Goal: Task Accomplishment & Management: Manage account settings

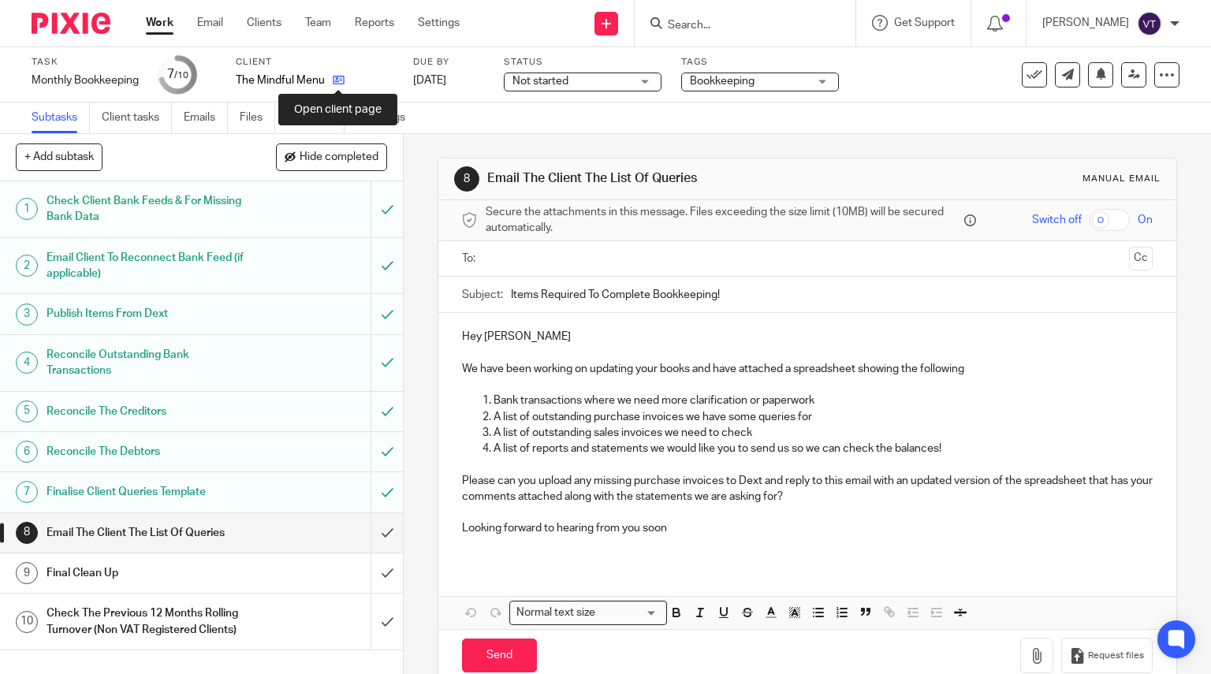
click at [336, 81] on icon at bounding box center [339, 80] width 12 height 12
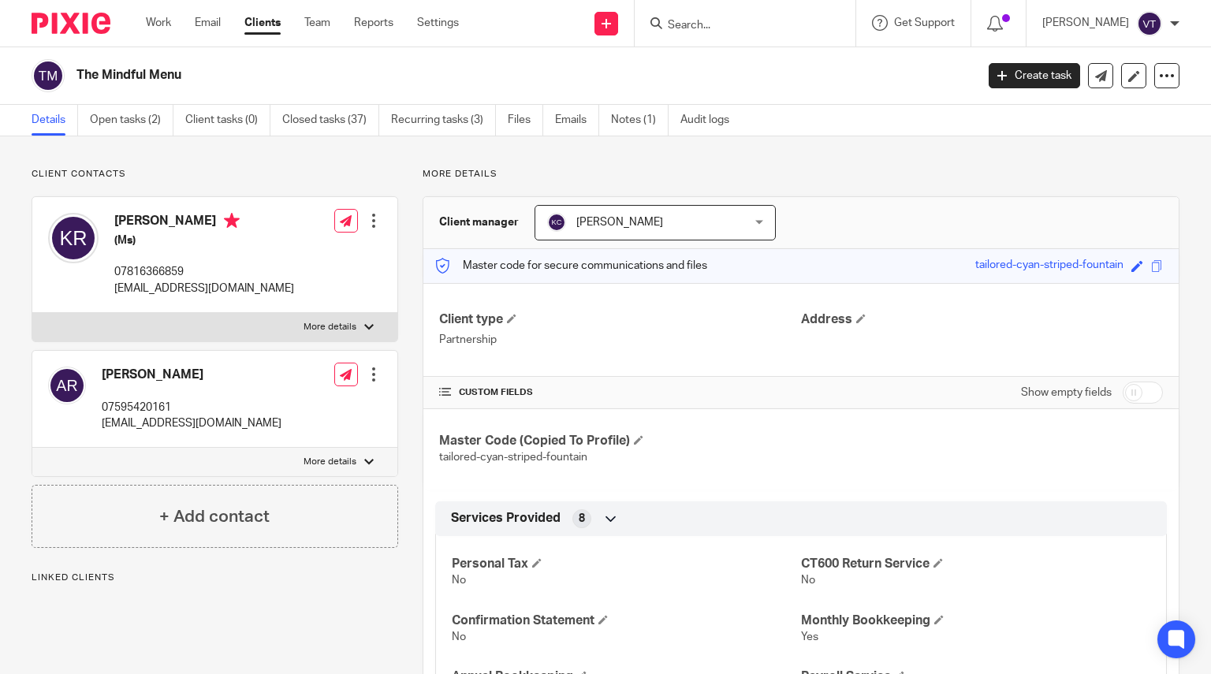
click at [729, 33] on form at bounding box center [750, 23] width 168 height 20
click at [717, 19] on input "Search" at bounding box center [737, 26] width 142 height 14
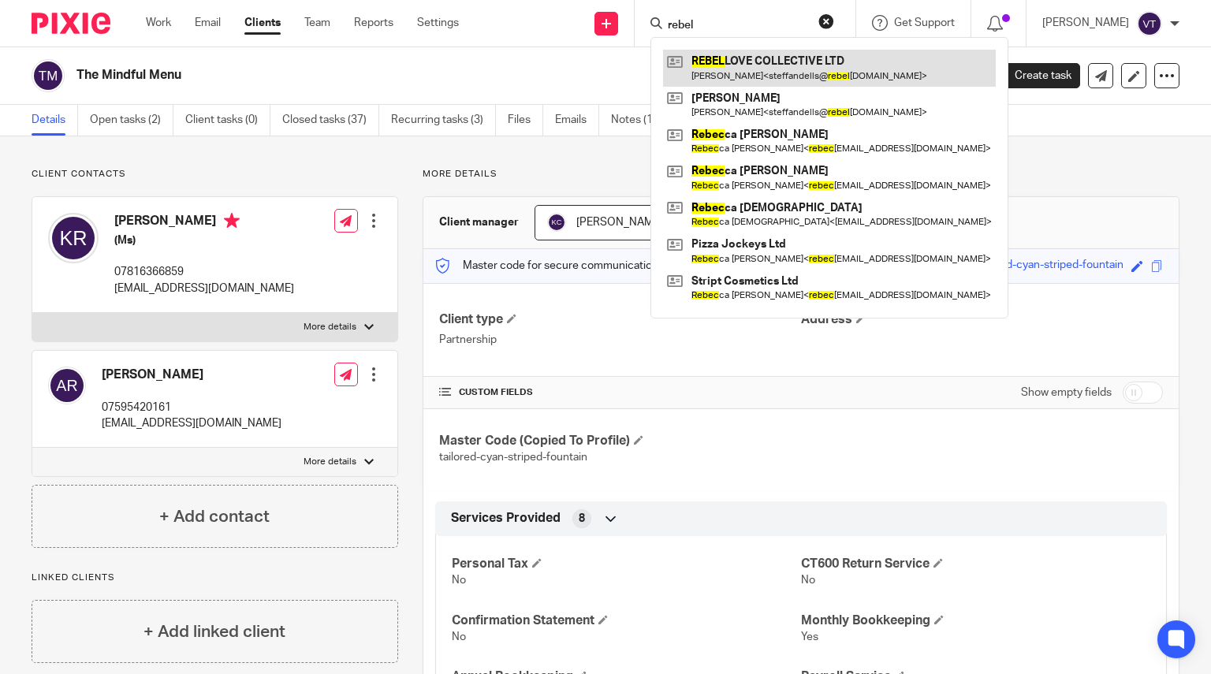
type input "rebel"
click at [763, 75] on link at bounding box center [829, 68] width 333 height 36
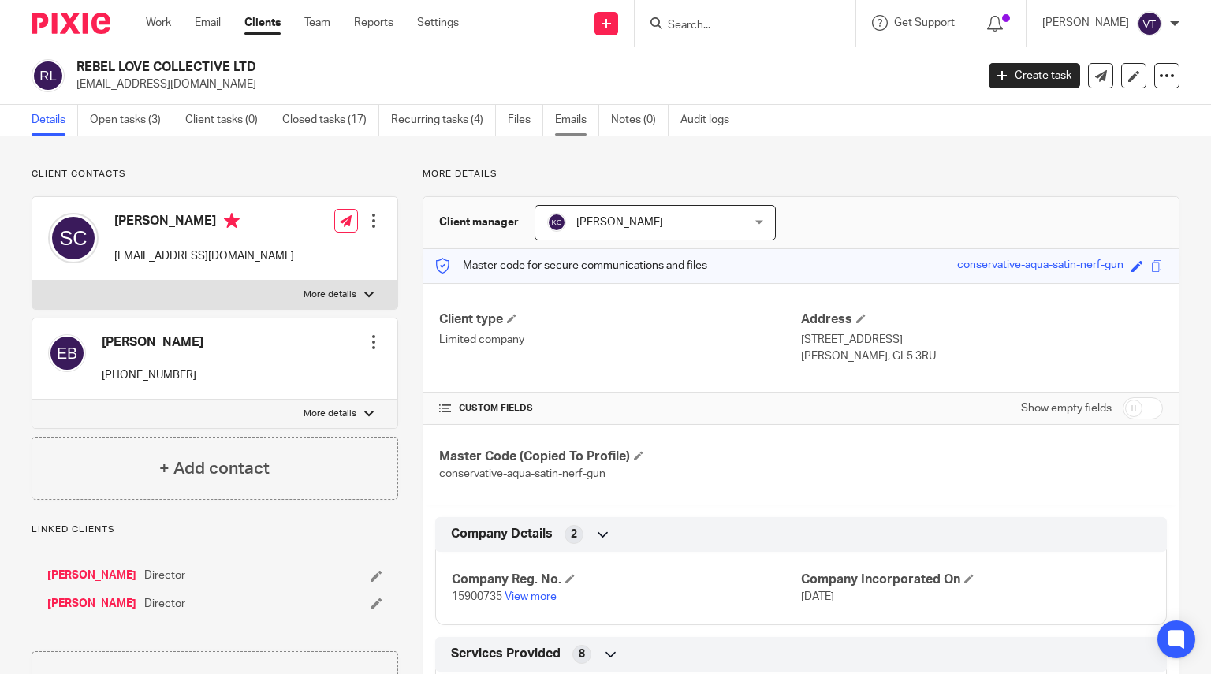
click at [573, 115] on link "Emails" at bounding box center [577, 120] width 44 height 31
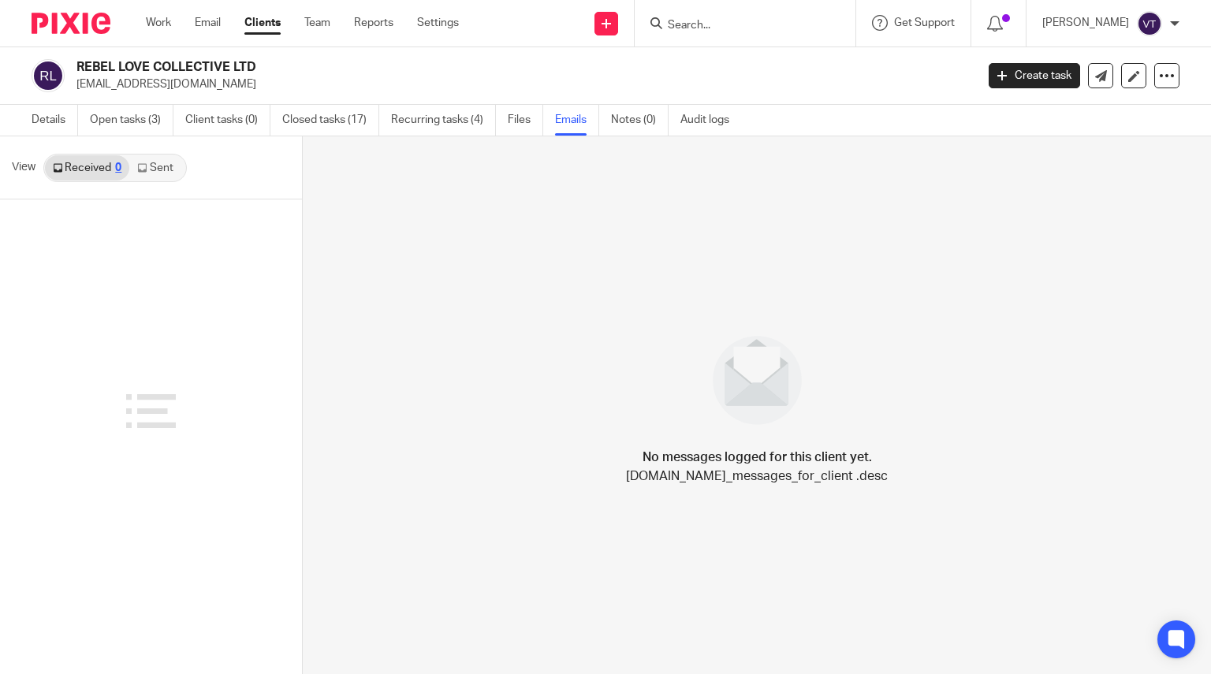
click at [170, 169] on link "Sent" at bounding box center [156, 167] width 55 height 25
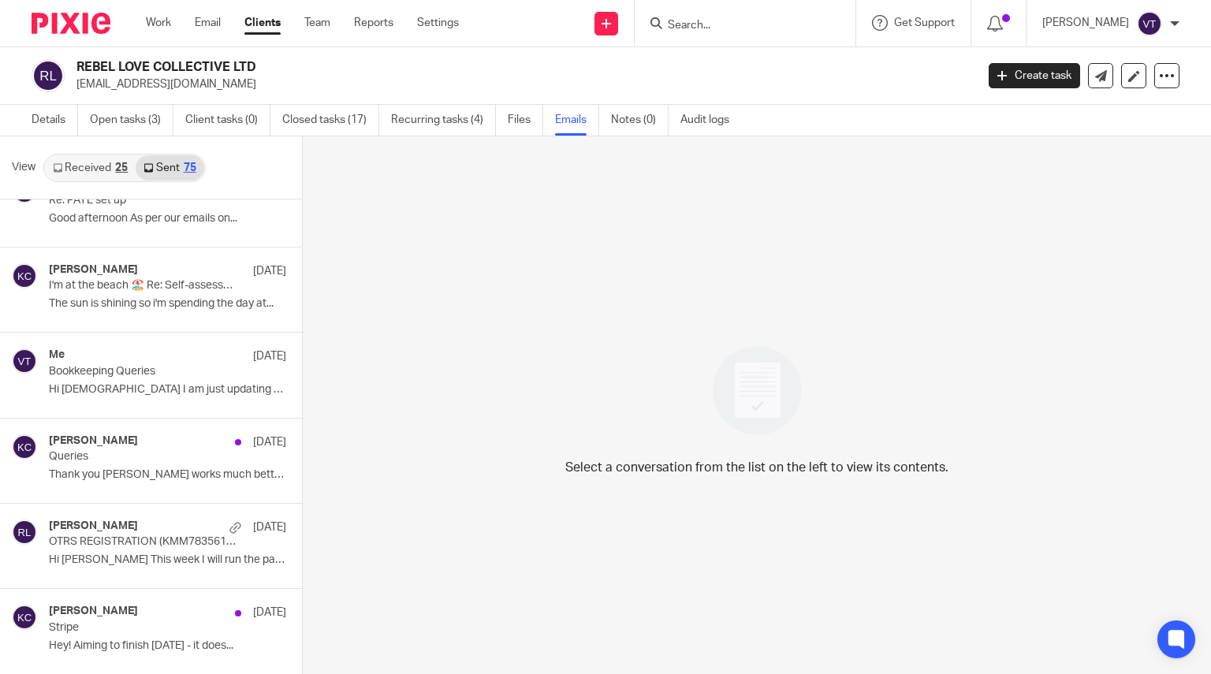
scroll to position [1170, 0]
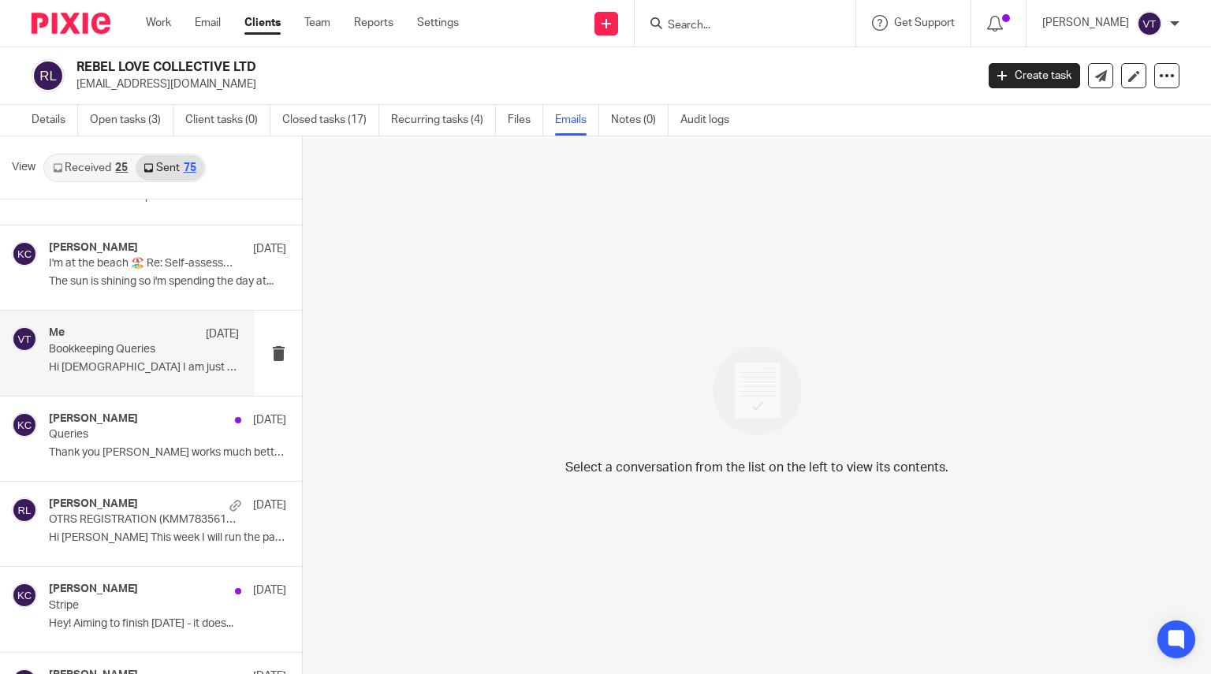
click at [152, 354] on p "Bookkeeping Queries" at bounding box center [125, 349] width 152 height 13
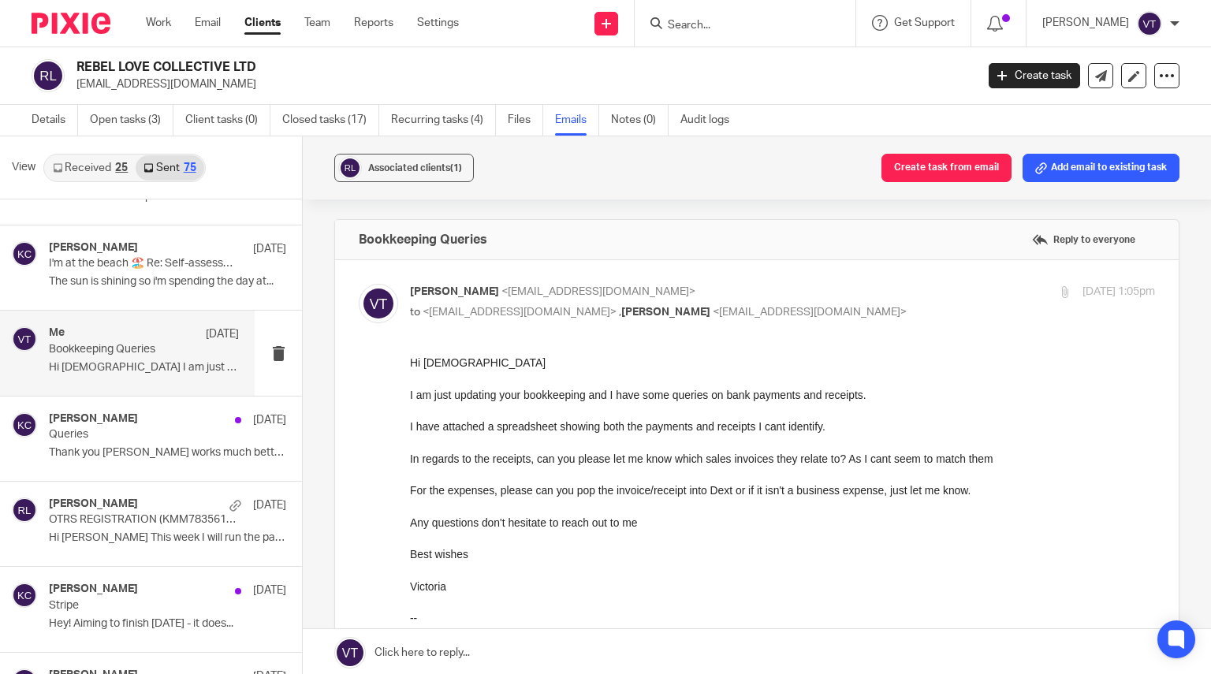
scroll to position [0, 0]
click at [140, 128] on link "Open tasks (3)" at bounding box center [132, 120] width 84 height 31
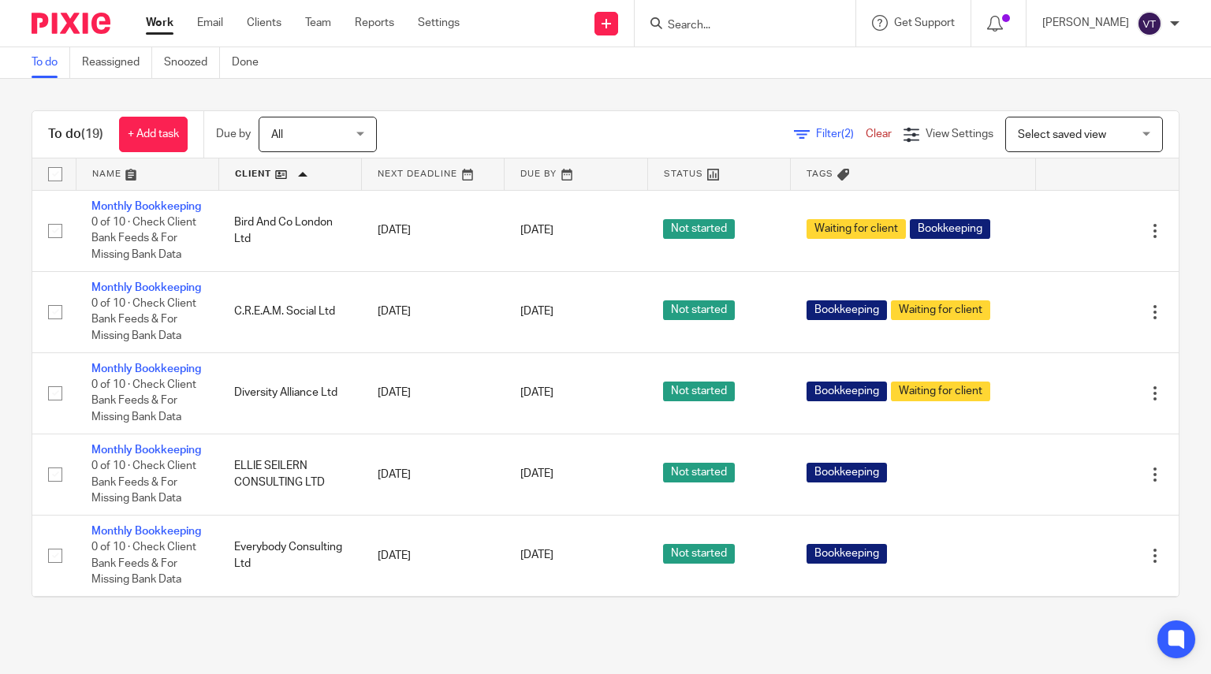
click at [711, 31] on input "Search" at bounding box center [737, 26] width 142 height 14
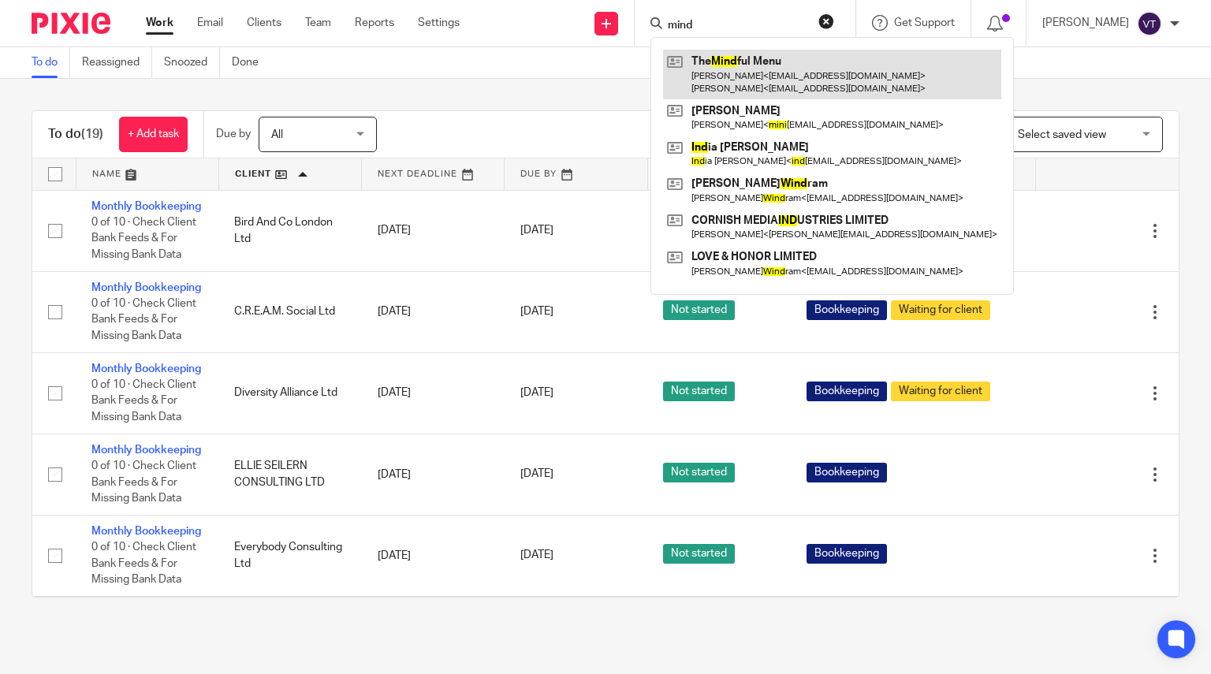
type input "mind"
click at [752, 78] on link at bounding box center [832, 74] width 338 height 49
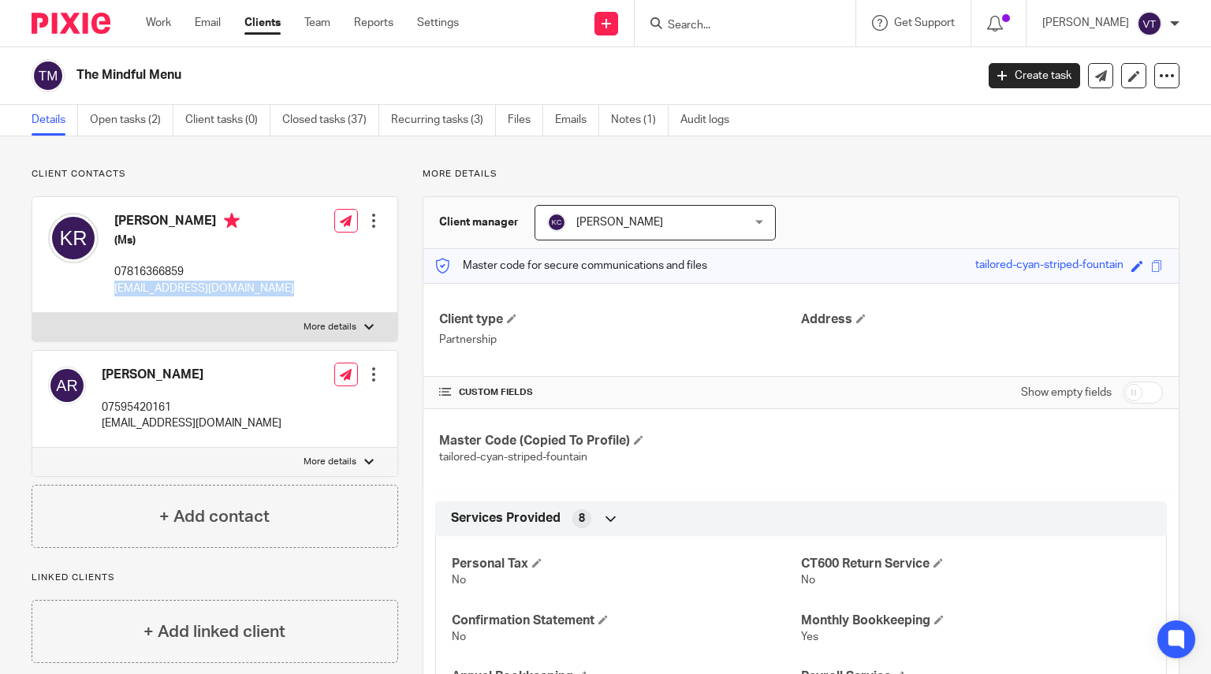
drag, startPoint x: 125, startPoint y: 289, endPoint x: 353, endPoint y: 289, distance: 227.9
click at [354, 289] on div "Kirsty Richardson (Ms) 07816366859 themindfulmenustagnes@gmail.com Edit contact…" at bounding box center [214, 255] width 365 height 116
copy div "themindfulmenustagnes@gmail.com Edit contact Create client from contact Export …"
click at [139, 128] on link "Open tasks (2)" at bounding box center [132, 120] width 84 height 31
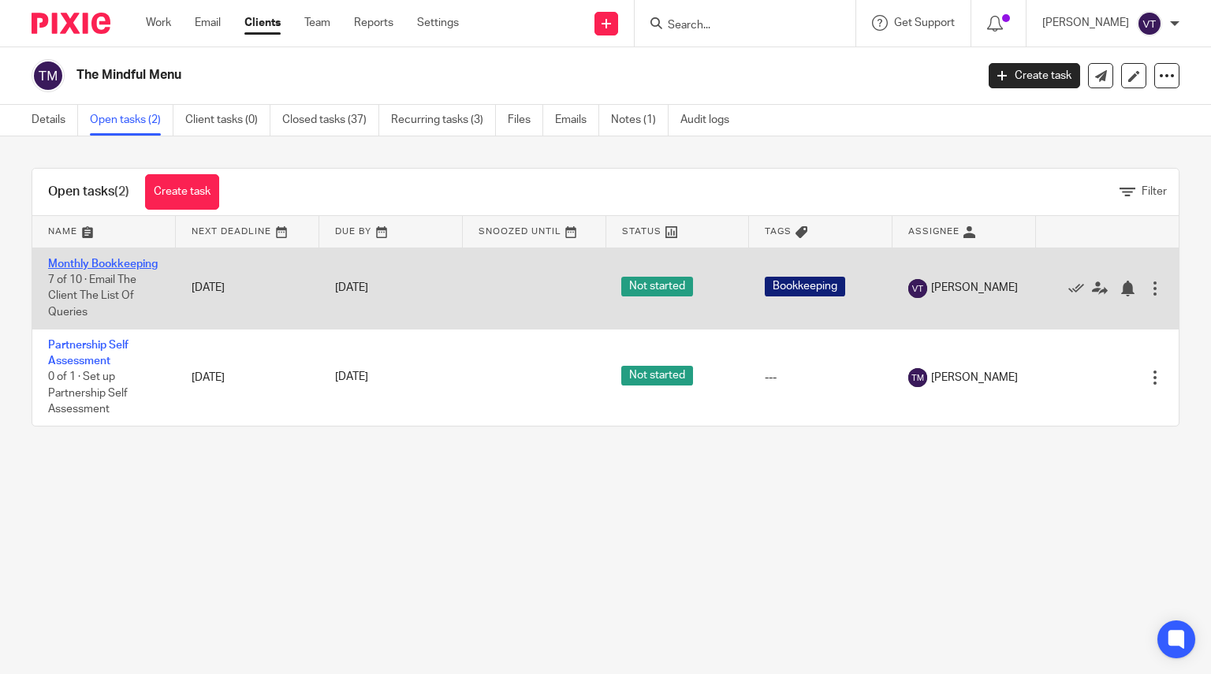
click at [84, 270] on link "Monthly Bookkeeping" at bounding box center [103, 264] width 110 height 11
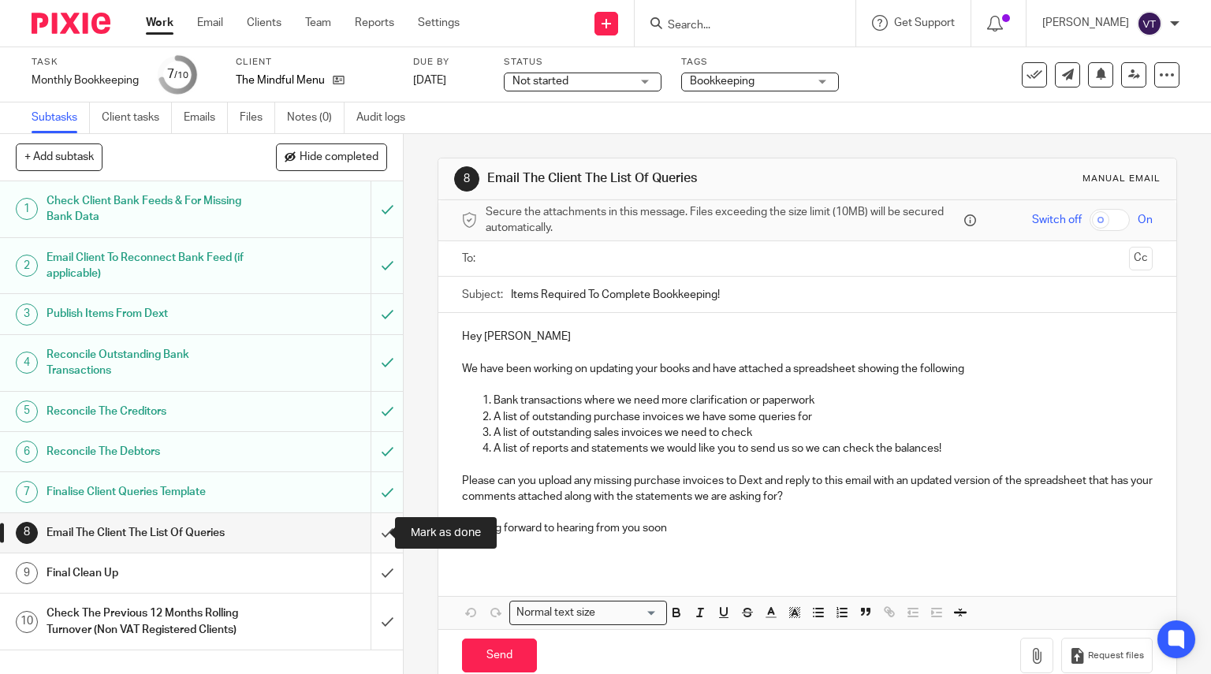
click at [366, 532] on input "submit" at bounding box center [201, 532] width 403 height 39
click at [372, 572] on input "submit" at bounding box center [201, 573] width 403 height 39
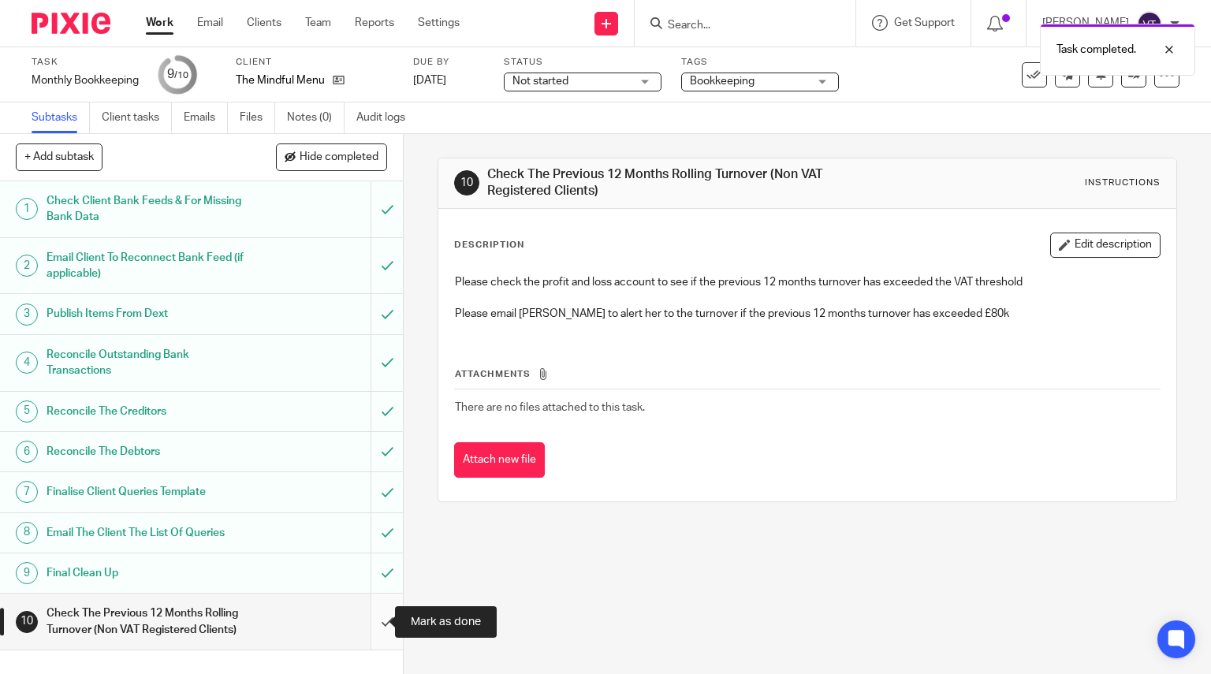
click at [374, 621] on input "submit" at bounding box center [201, 622] width 403 height 56
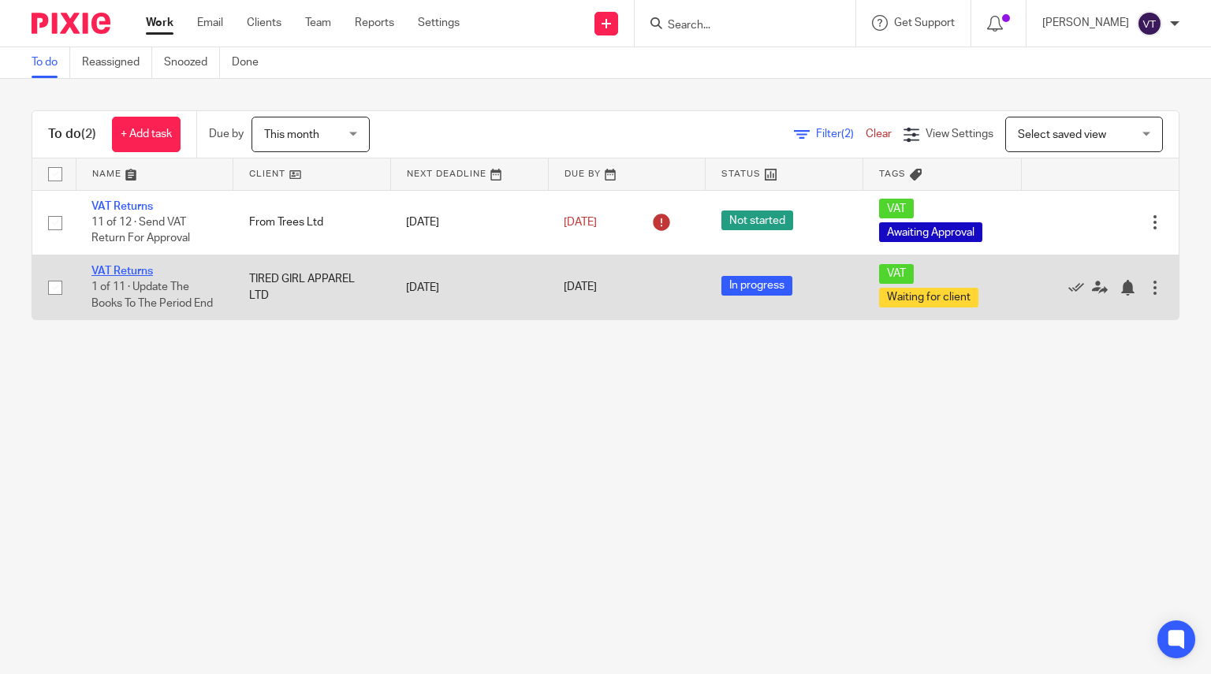
click at [121, 274] on link "VAT Returns" at bounding box center [122, 271] width 62 height 11
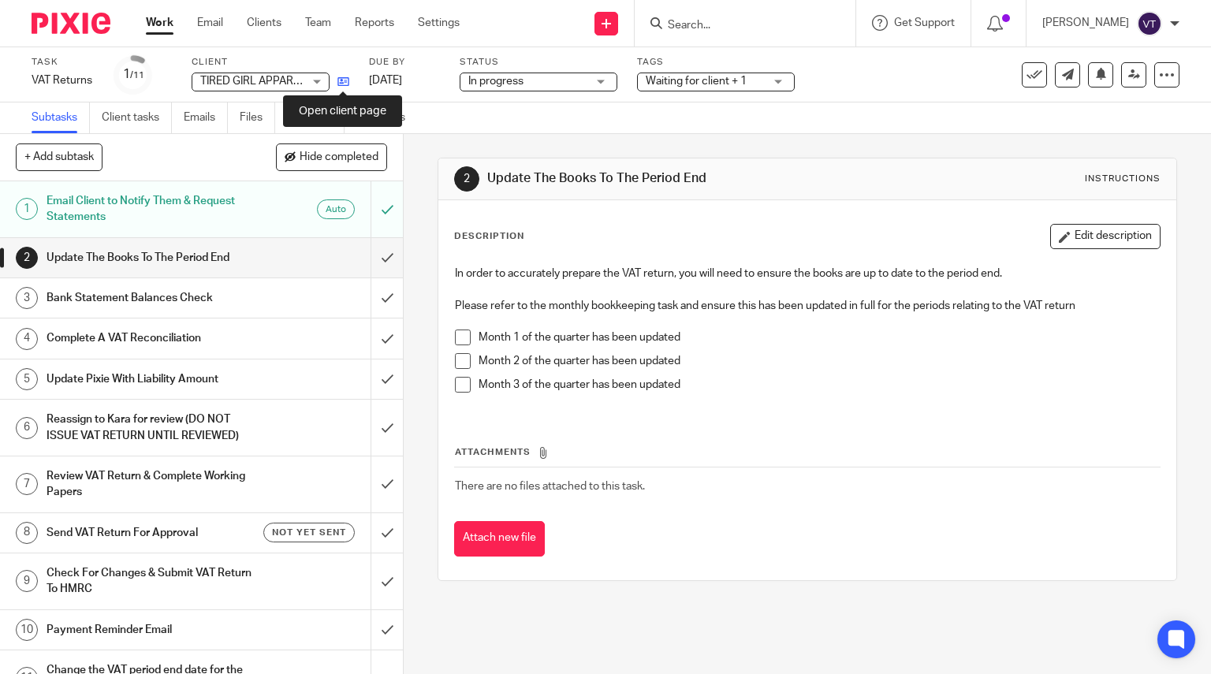
click at [345, 80] on icon at bounding box center [344, 82] width 12 height 12
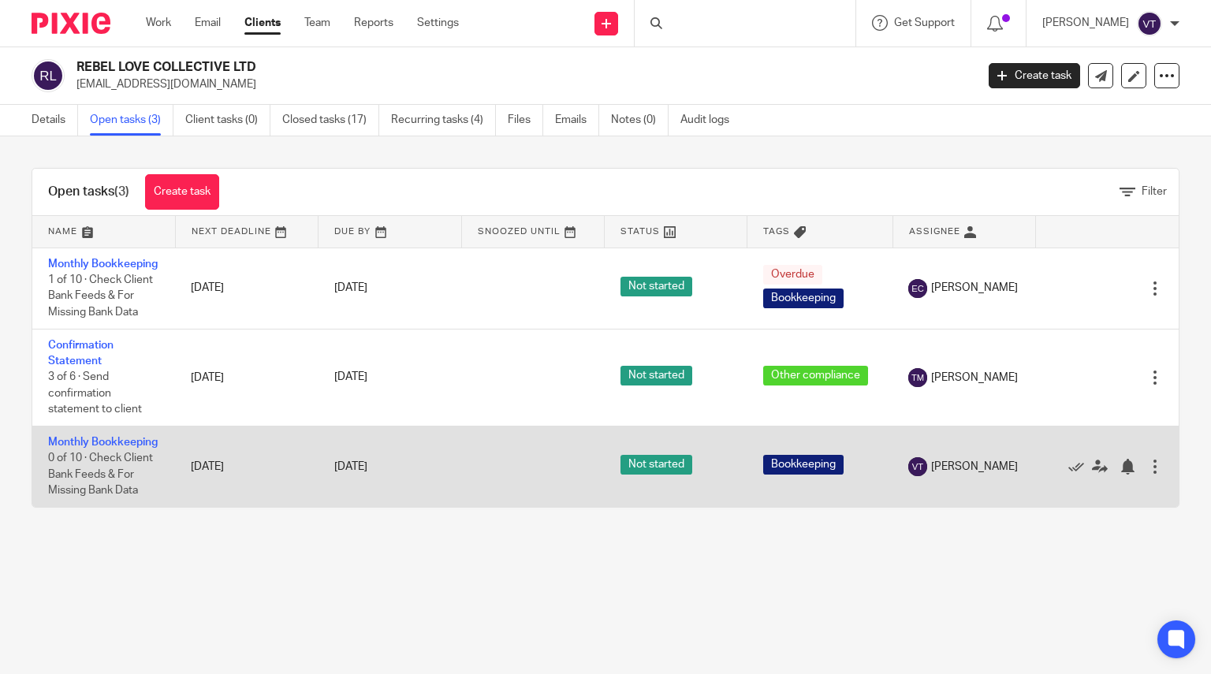
click at [76, 483] on td "Monthly Bookkeeping 0 of 10 · Check Client Bank Feeds & For Missing Bank Data" at bounding box center [103, 466] width 143 height 81
click at [76, 448] on link "Monthly Bookkeeping" at bounding box center [103, 442] width 110 height 11
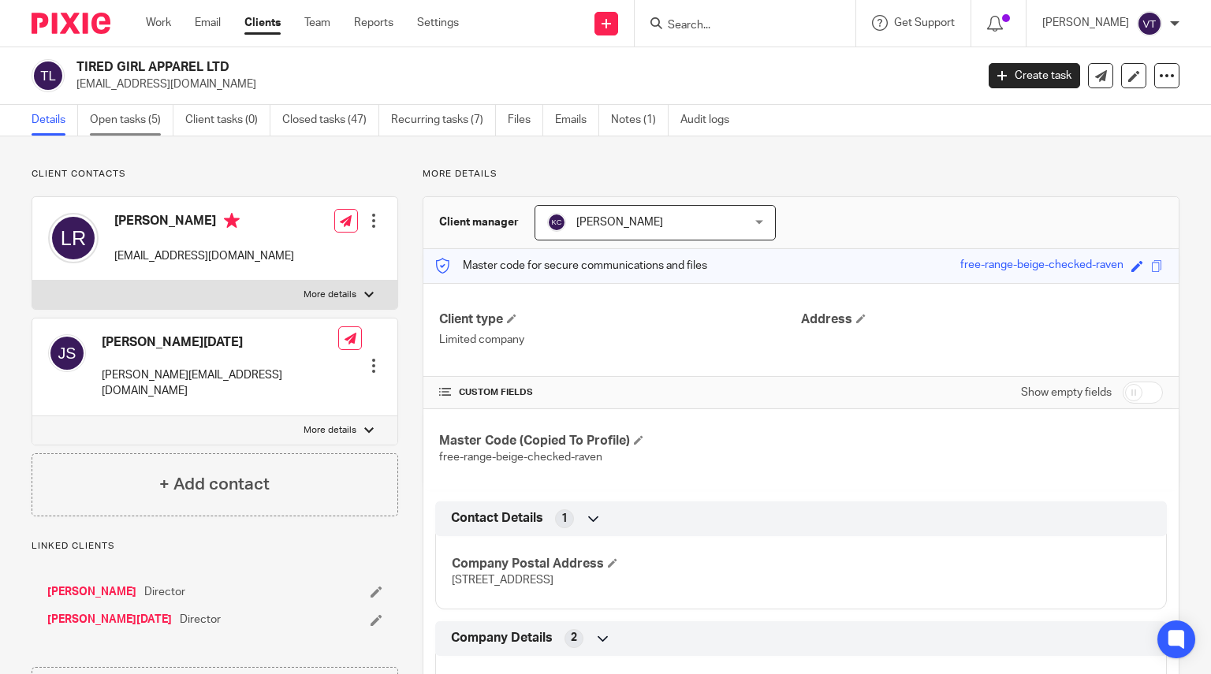
click at [159, 123] on link "Open tasks (5)" at bounding box center [132, 120] width 84 height 31
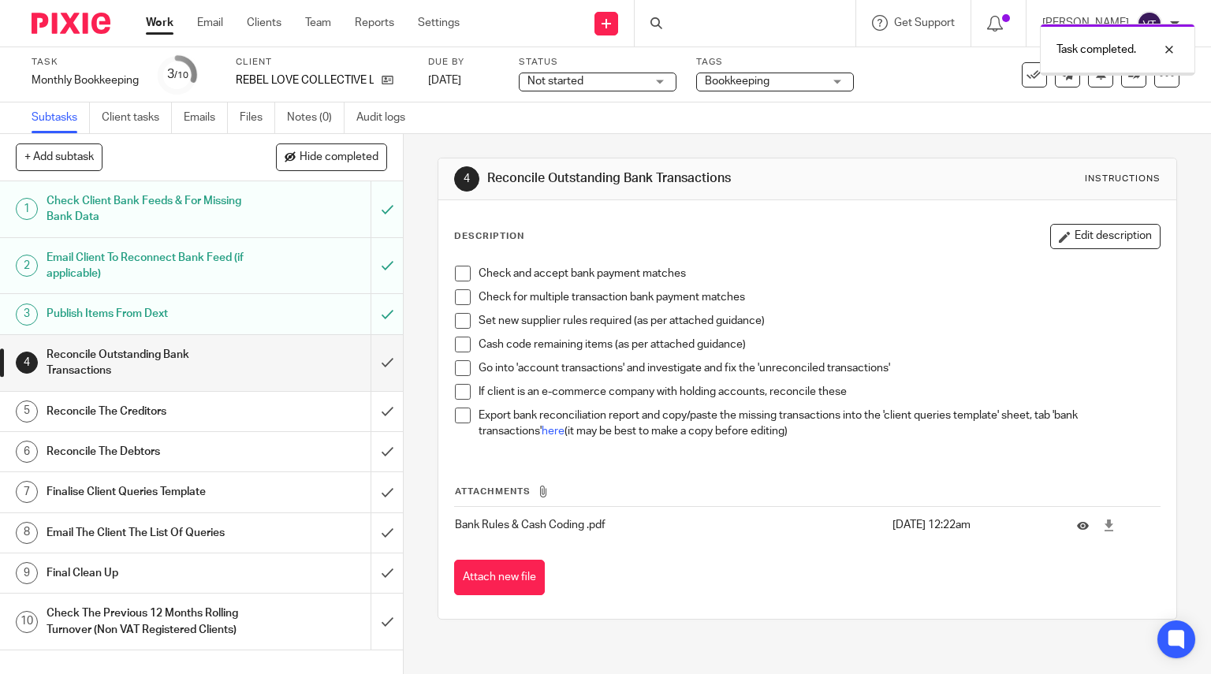
click at [368, 416] on input "submit" at bounding box center [201, 411] width 403 height 39
click at [373, 495] on input "submit" at bounding box center [201, 491] width 403 height 39
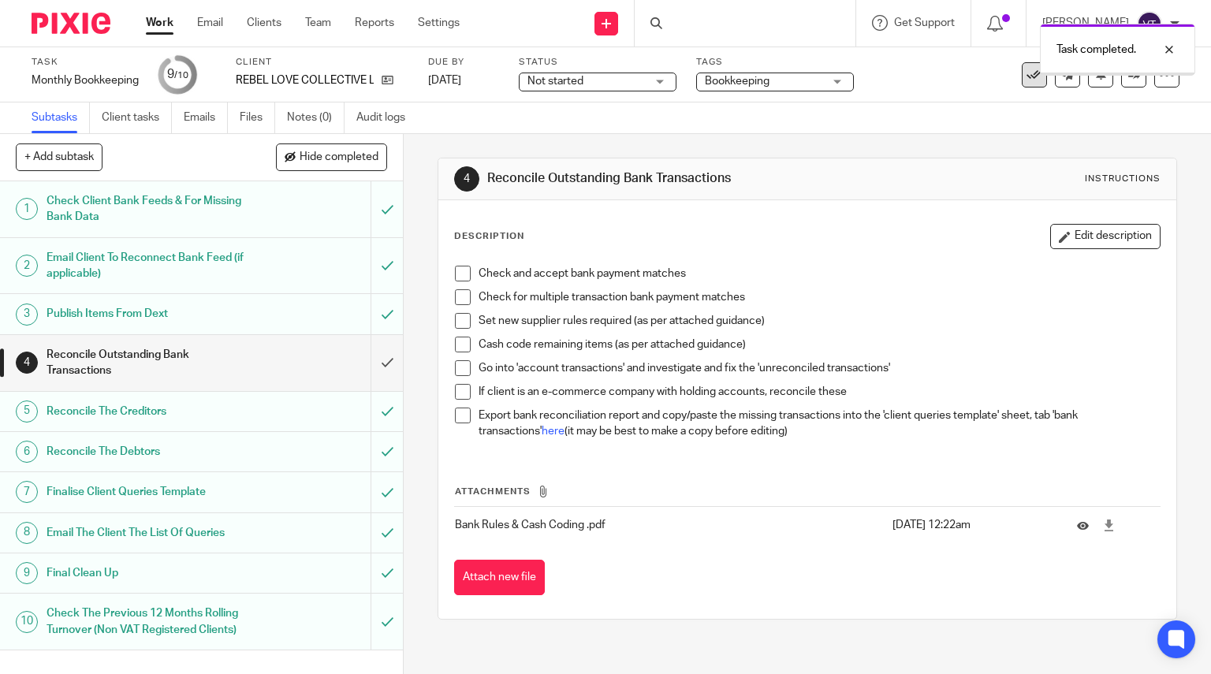
click at [1027, 76] on icon at bounding box center [1035, 75] width 16 height 16
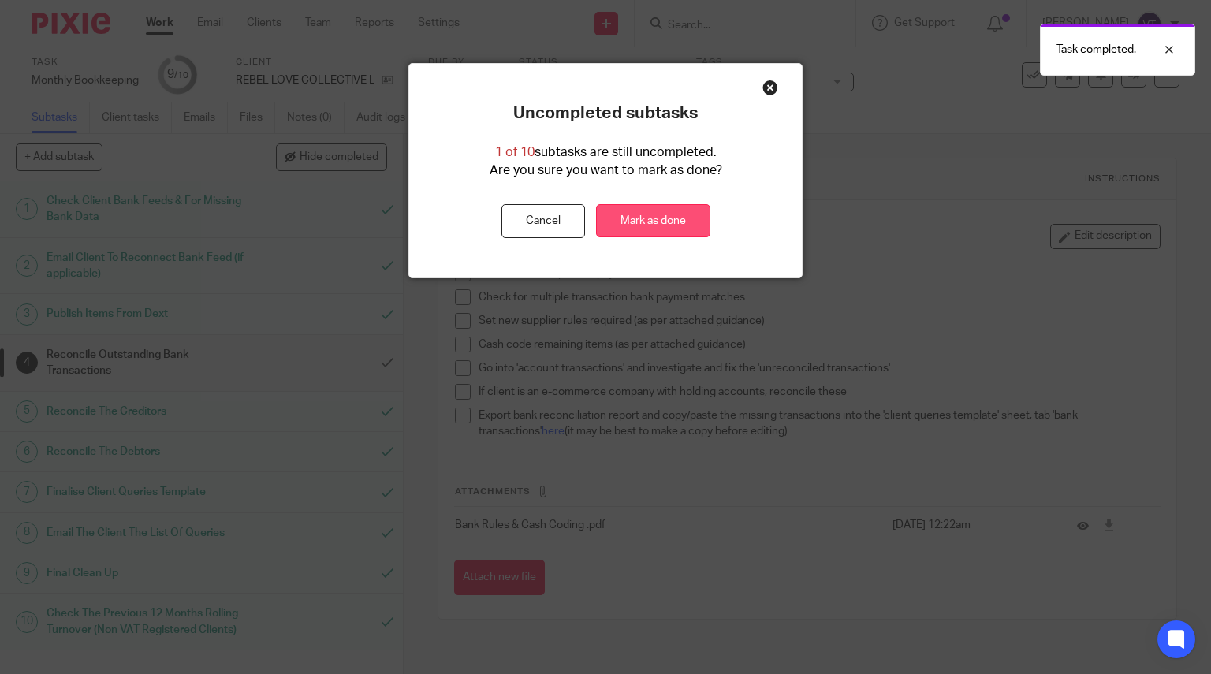
click at [636, 228] on link "Mark as done" at bounding box center [653, 221] width 114 height 34
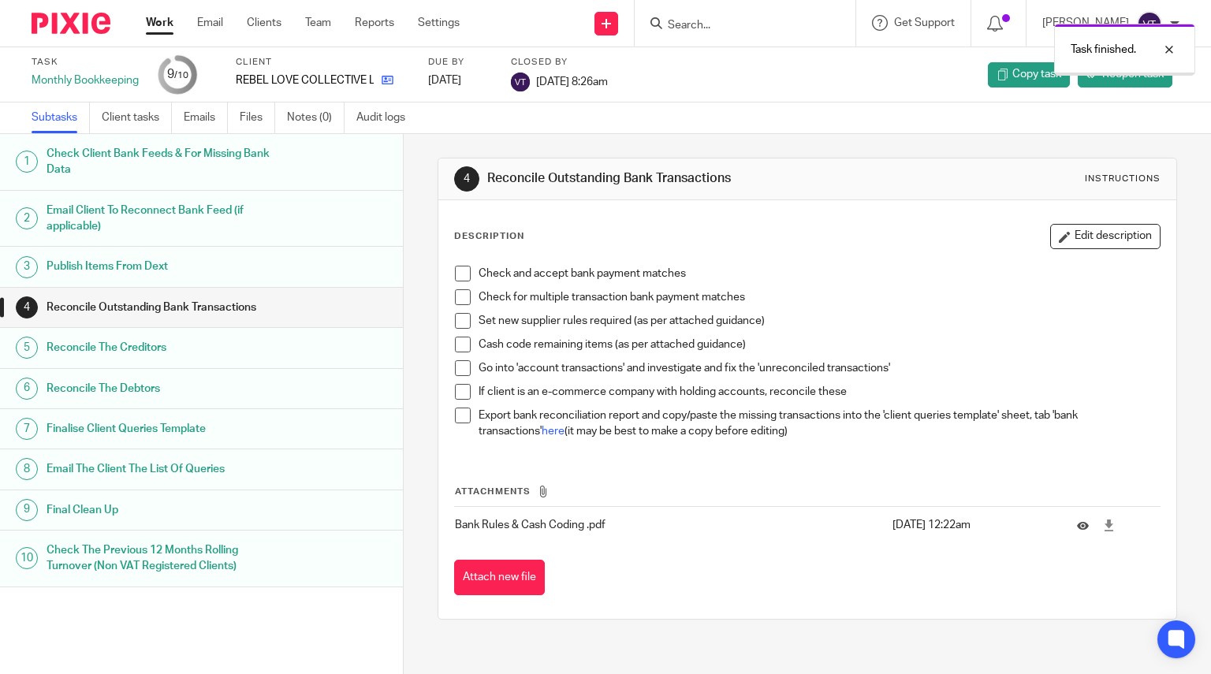
click at [381, 76] on link at bounding box center [384, 81] width 20 height 16
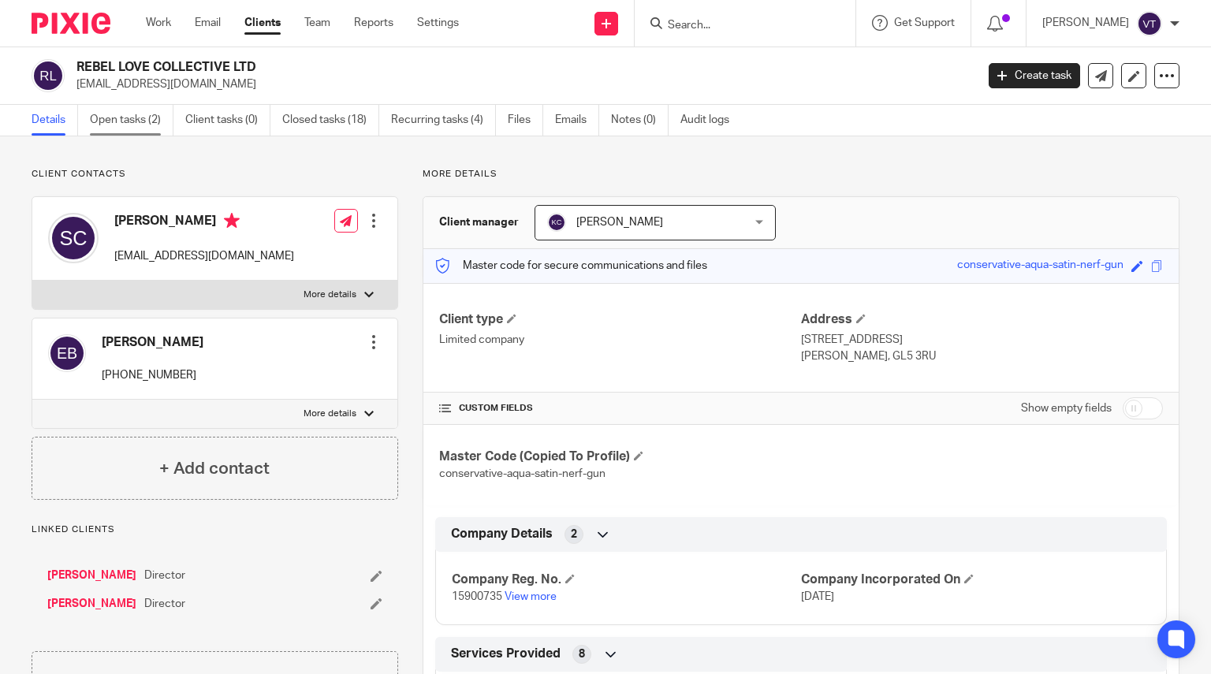
click at [131, 121] on link "Open tasks (2)" at bounding box center [132, 120] width 84 height 31
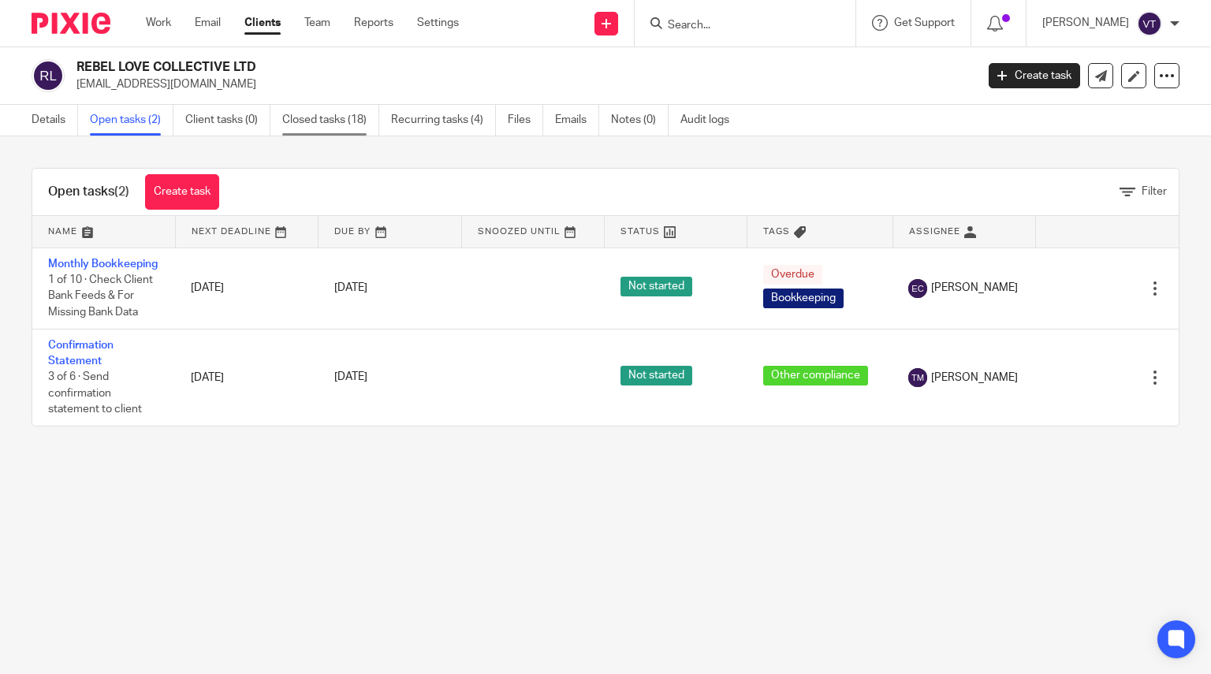
click at [337, 121] on link "Closed tasks (18)" at bounding box center [330, 120] width 97 height 31
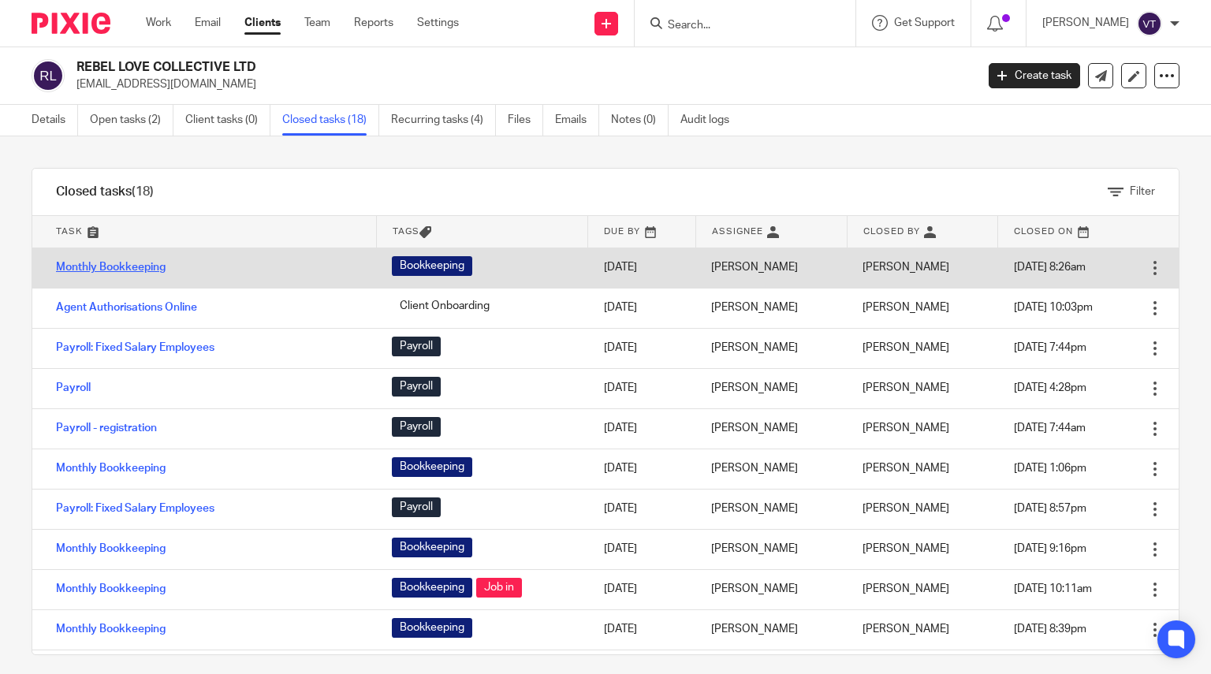
click at [124, 267] on link "Monthly Bookkeeping" at bounding box center [111, 267] width 110 height 11
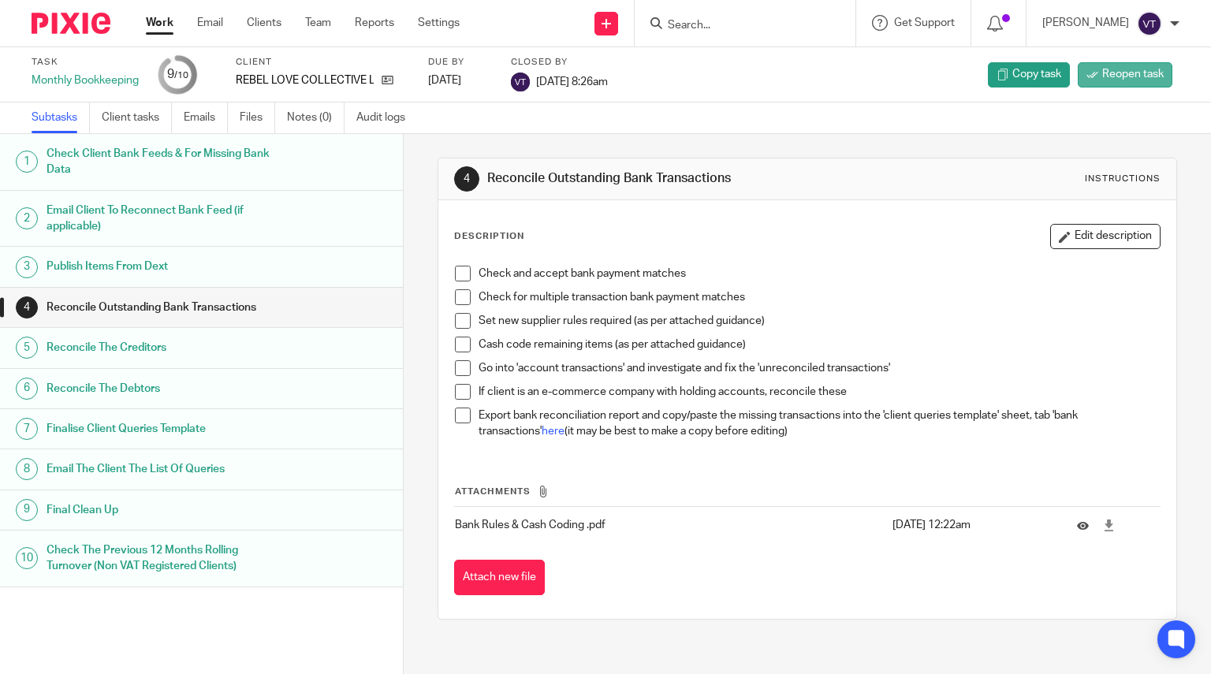
click at [1116, 67] on span "Reopen task" at bounding box center [1133, 74] width 62 height 16
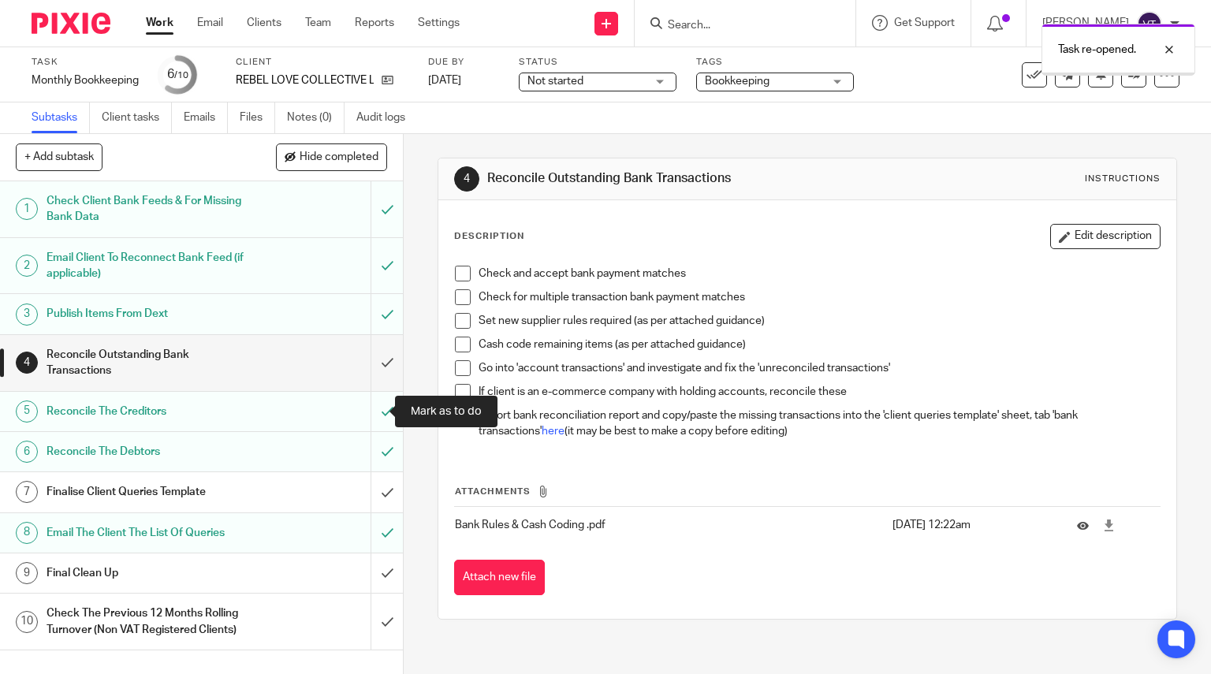
click at [372, 415] on input "submit" at bounding box center [201, 411] width 403 height 39
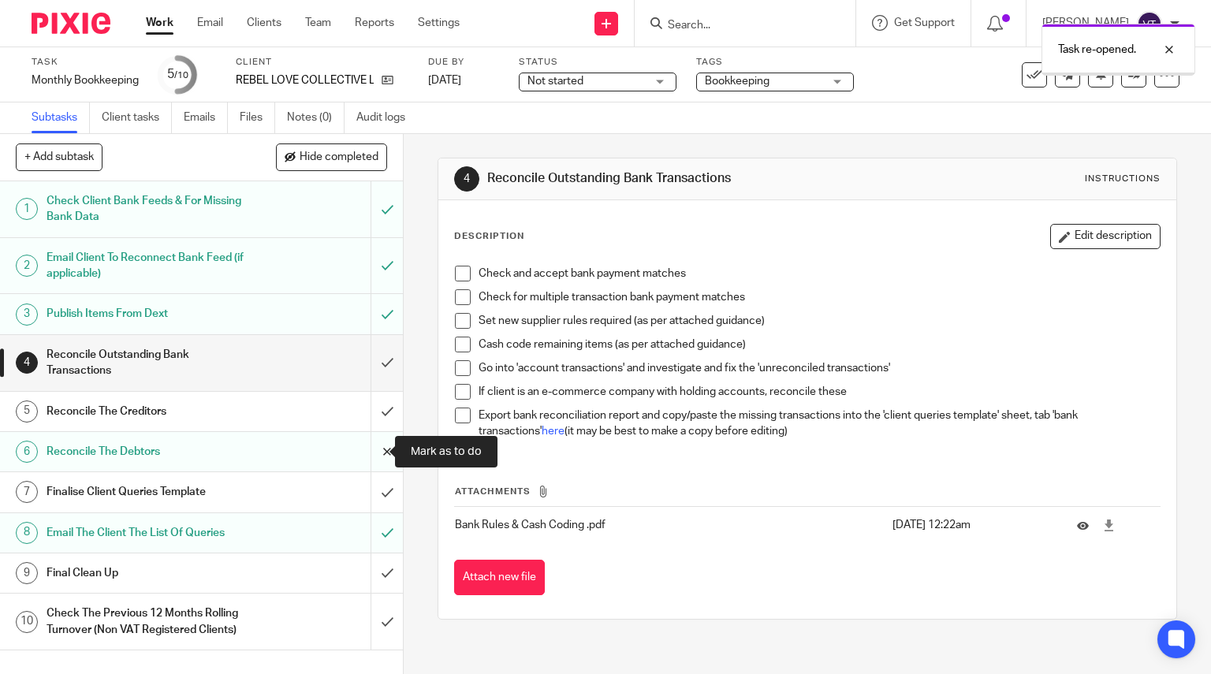
click at [372, 455] on input "submit" at bounding box center [201, 451] width 403 height 39
click at [371, 532] on input "submit" at bounding box center [201, 532] width 403 height 39
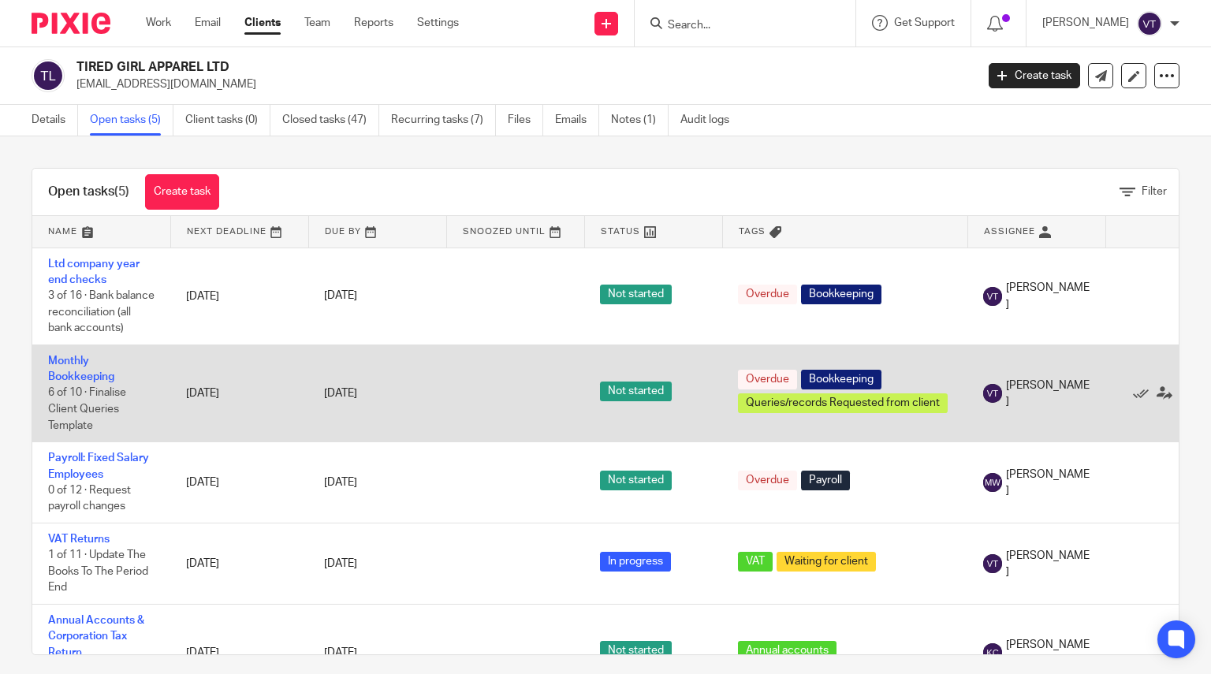
click at [70, 386] on td "Monthly Bookkeeping 6 of 10 · Finalise Client Queries Template" at bounding box center [101, 393] width 138 height 97
click at [70, 382] on link "Monthly Bookkeeping" at bounding box center [81, 369] width 66 height 27
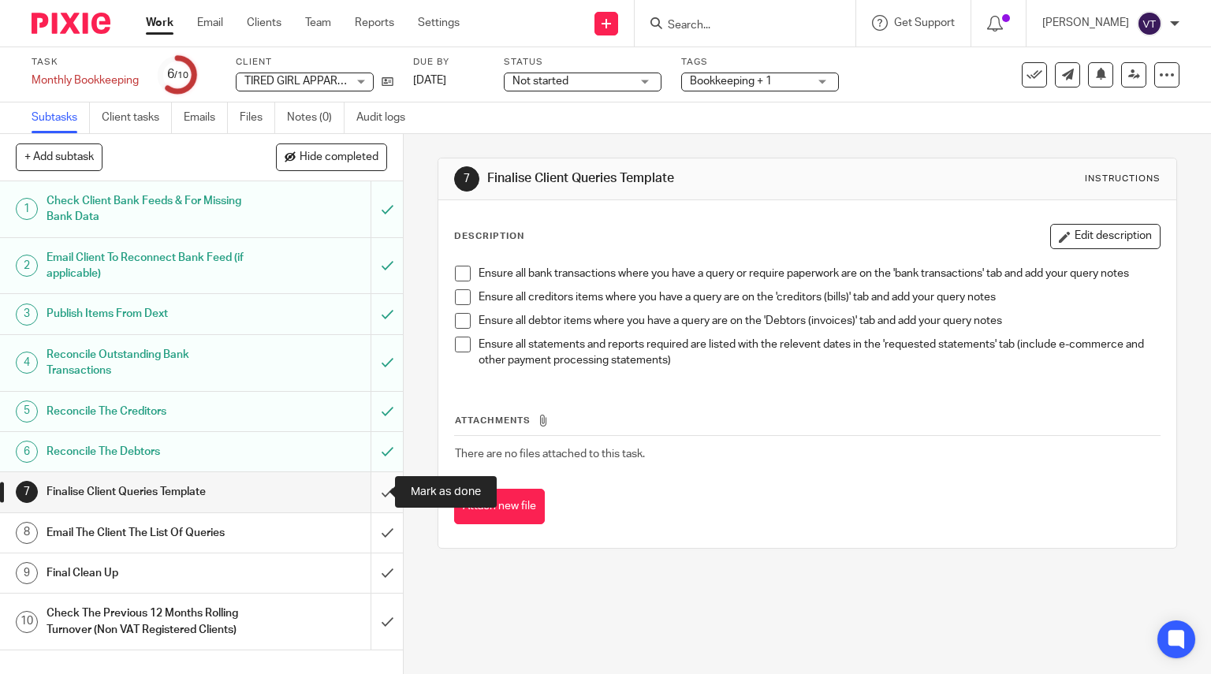
click at [377, 485] on input "submit" at bounding box center [201, 491] width 403 height 39
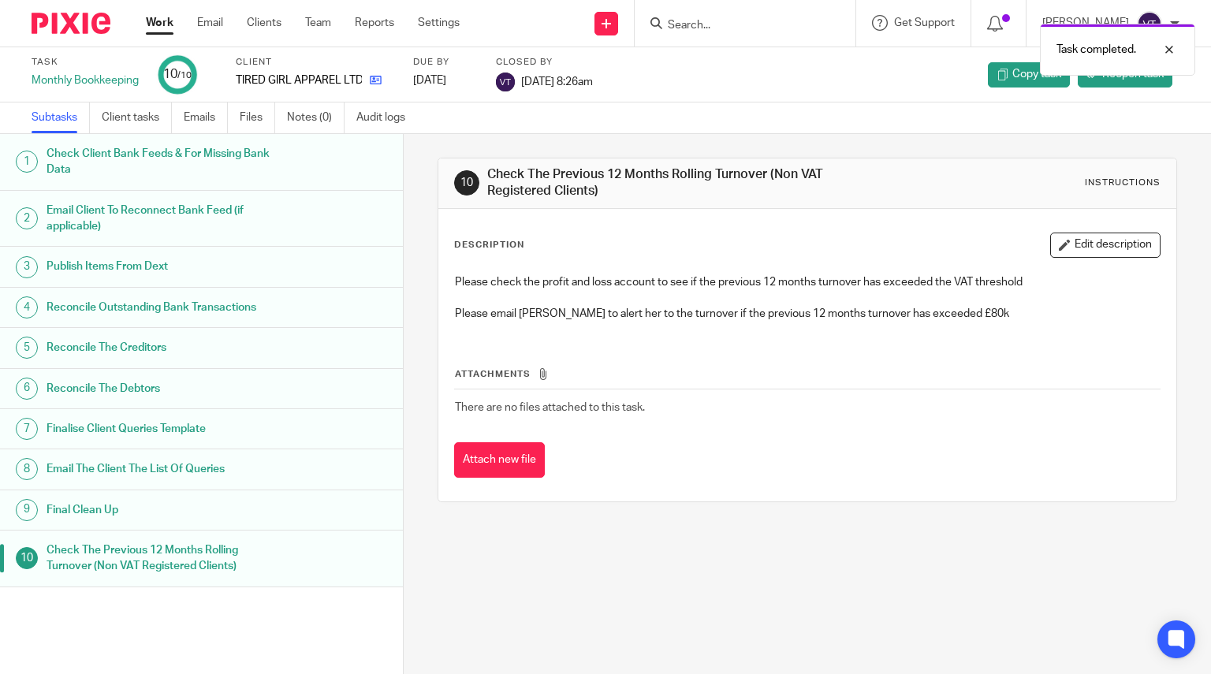
click at [364, 73] on link at bounding box center [372, 81] width 20 height 16
click at [380, 80] on icon at bounding box center [376, 80] width 12 height 12
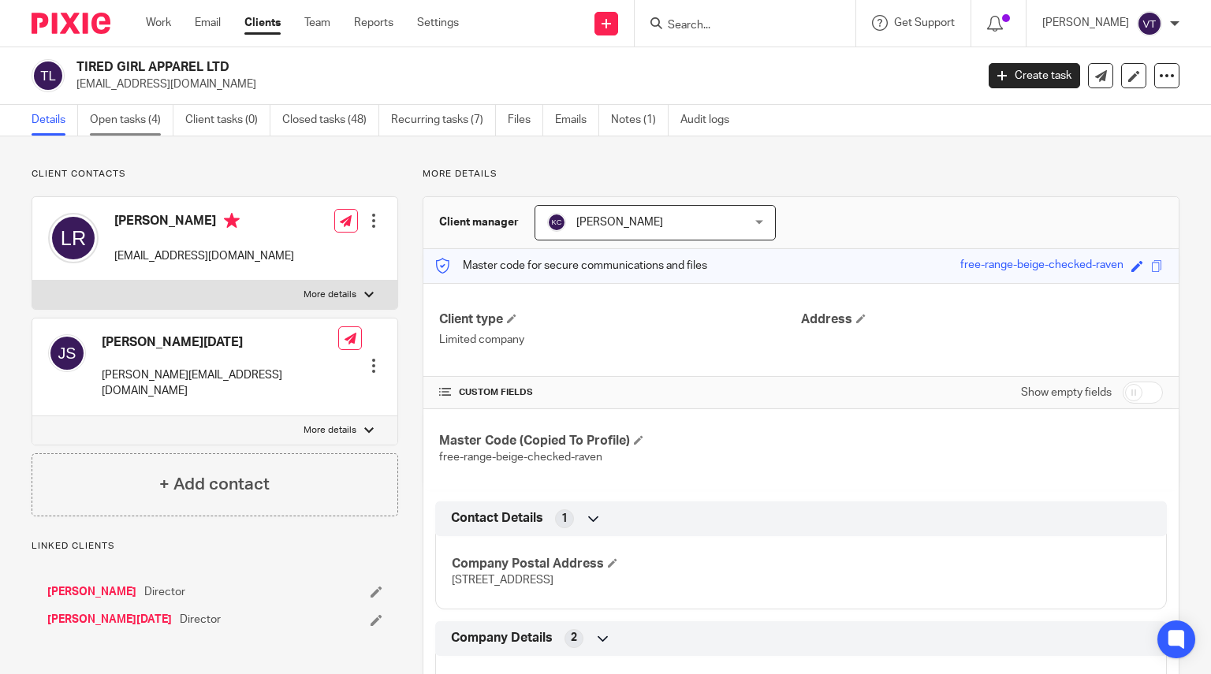
click at [138, 129] on link "Open tasks (4)" at bounding box center [132, 120] width 84 height 31
